Goal: Transaction & Acquisition: Purchase product/service

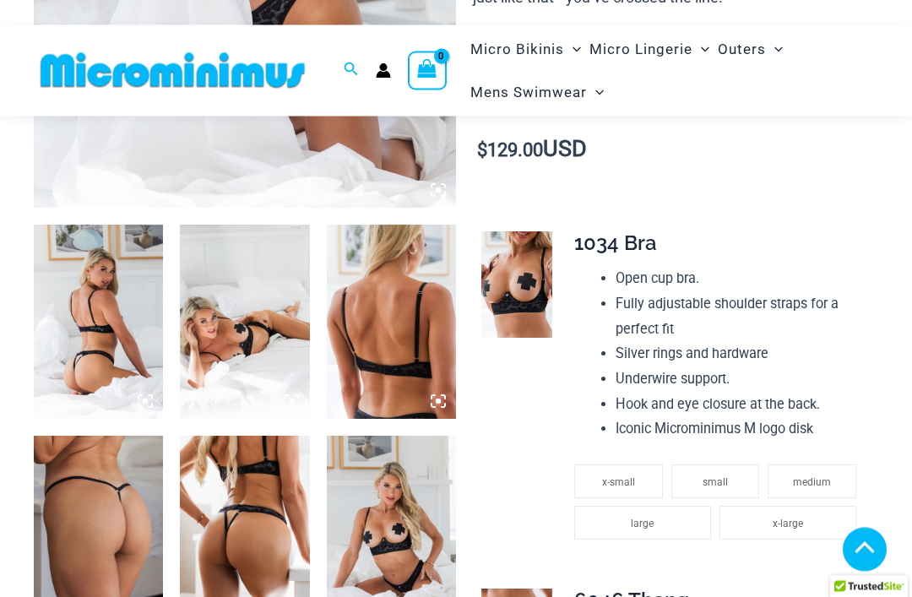
click at [84, 313] on img at bounding box center [98, 323] width 129 height 194
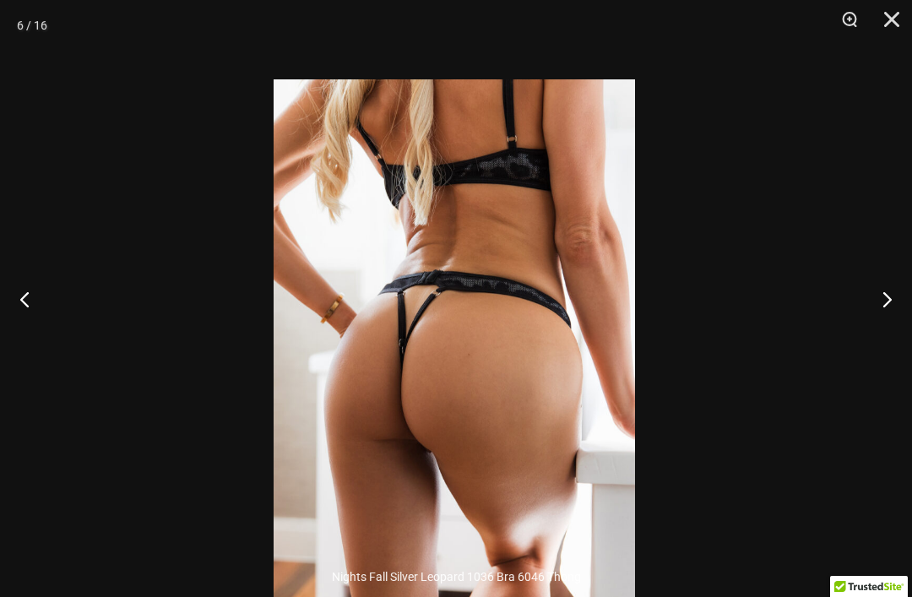
click at [346, 374] on img at bounding box center [454, 350] width 361 height 542
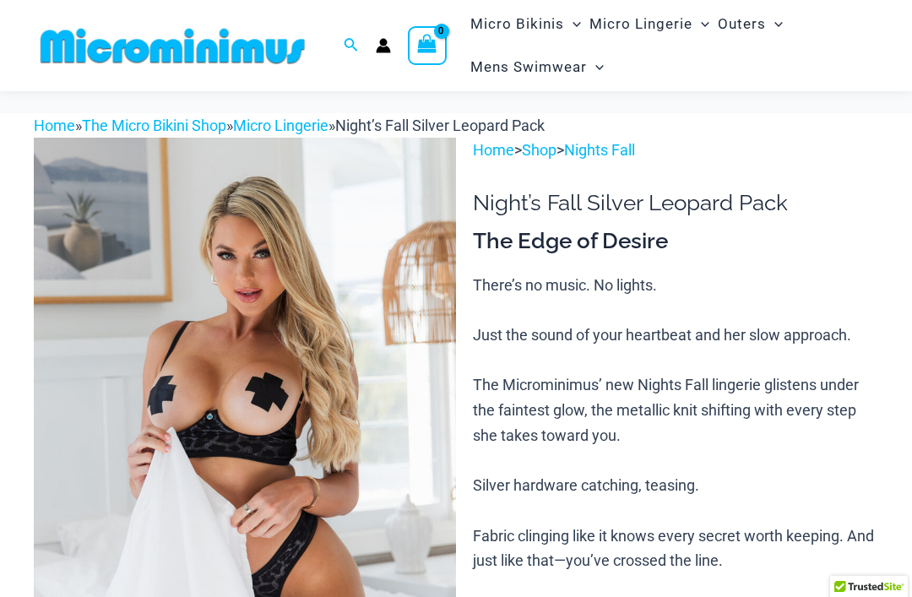
scroll to position [0, 0]
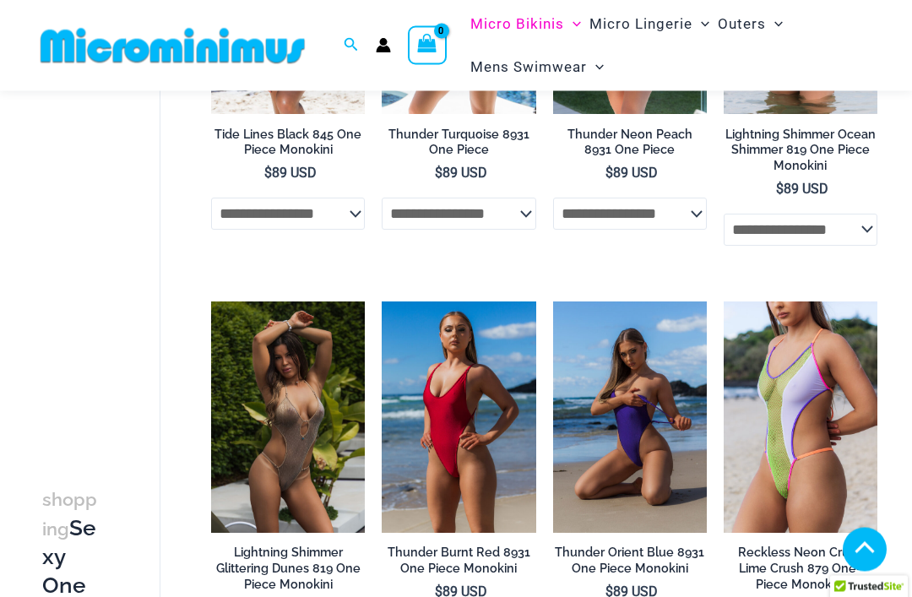
scroll to position [2017, 0]
click at [553, 302] on img at bounding box center [553, 302] width 0 height 0
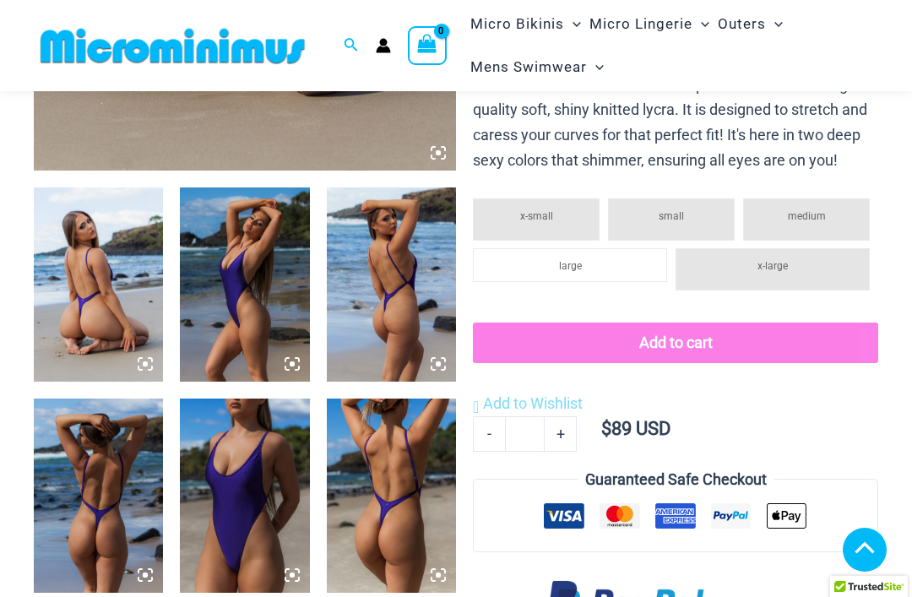
scroll to position [631, 0]
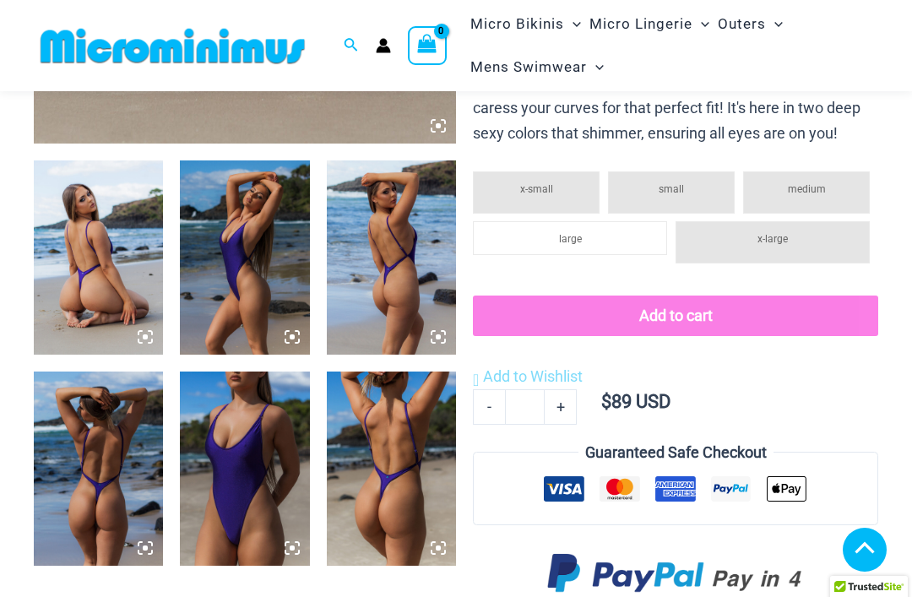
click at [63, 260] on img at bounding box center [98, 258] width 129 height 194
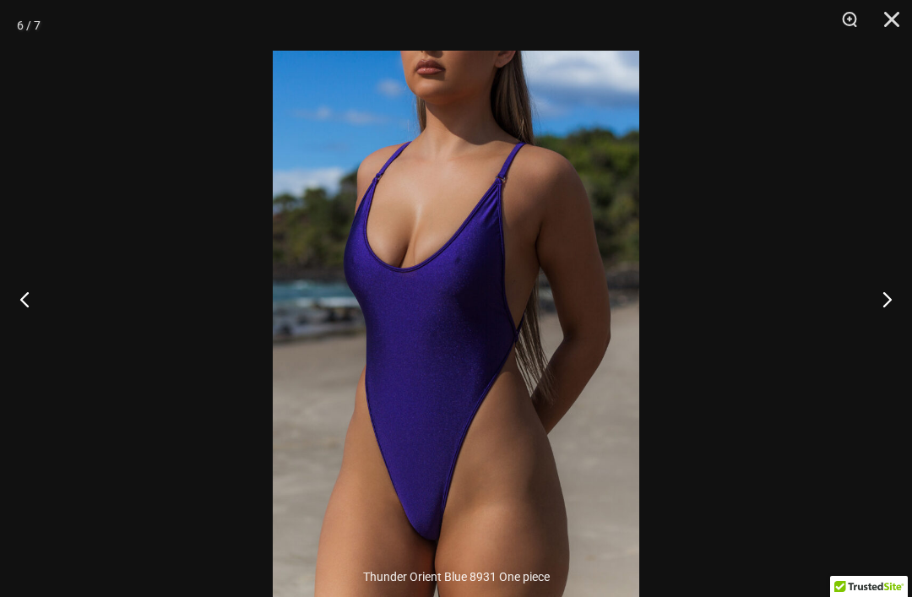
click at [90, 323] on div at bounding box center [456, 298] width 912 height 597
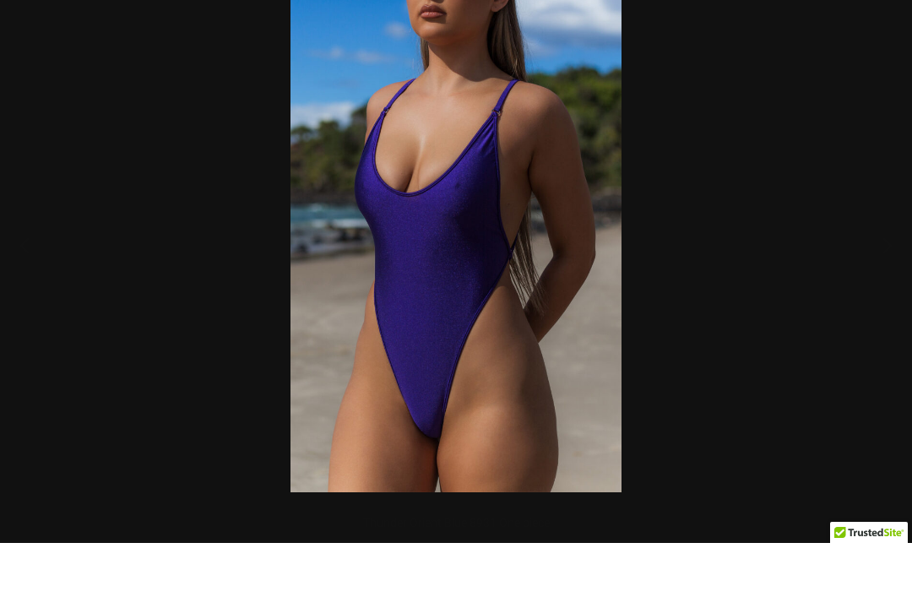
scroll to position [685, 0]
